Goal: Task Accomplishment & Management: Manage account settings

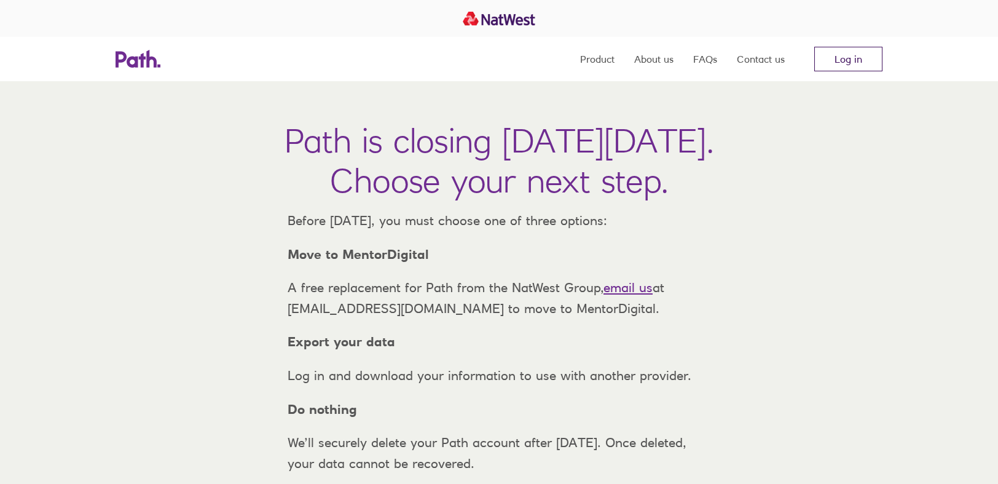
click at [819, 62] on link "Log in" at bounding box center [848, 59] width 68 height 25
drag, startPoint x: 429, startPoint y: 275, endPoint x: 352, endPoint y: 281, distance: 77.7
click at [352, 265] on p "Move to MentorDigital" at bounding box center [499, 254] width 443 height 21
click at [387, 288] on div "Before Thursday, 6 November 2025, you must choose one of three options: Move to…" at bounding box center [499, 341] width 443 height 263
click at [479, 261] on div "Before Thursday, 6 November 2025, you must choose one of three options: Move to…" at bounding box center [499, 341] width 443 height 263
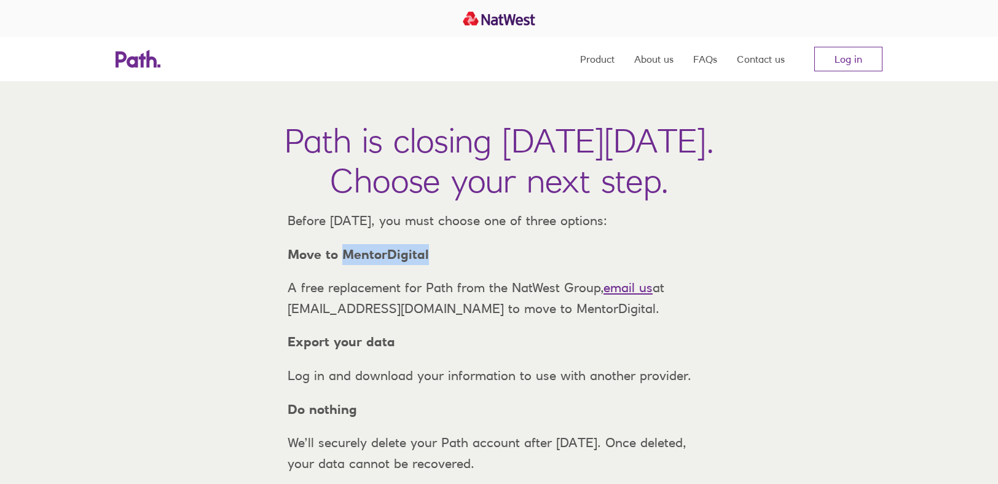
drag, startPoint x: 428, startPoint y: 275, endPoint x: 345, endPoint y: 277, distance: 83.0
click at [345, 265] on p "Move to MentorDigital" at bounding box center [499, 254] width 443 height 21
copy strong "MentorDigital"
click at [849, 51] on link "Log in" at bounding box center [848, 59] width 68 height 25
